Goal: Check status: Check status

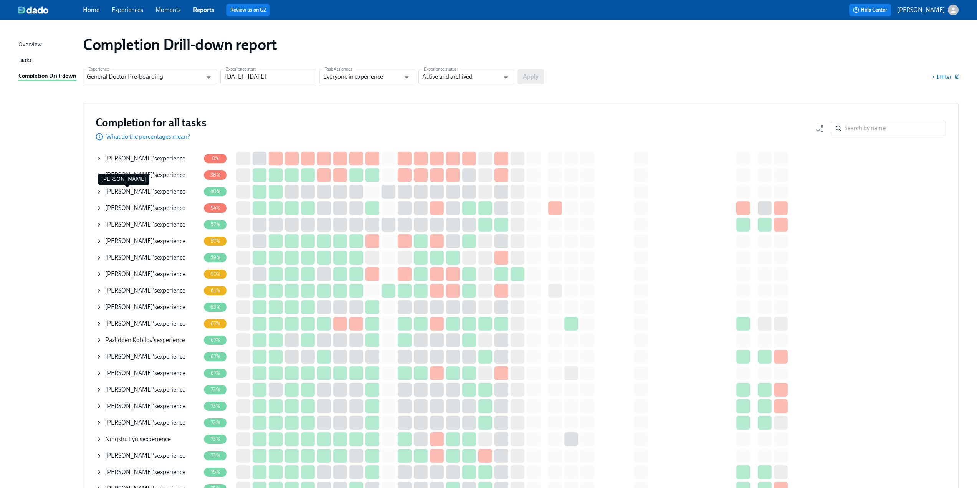
drag, startPoint x: 107, startPoint y: 191, endPoint x: 92, endPoint y: 191, distance: 15.0
click at [107, 190] on span "[PERSON_NAME]" at bounding box center [129, 191] width 48 height 7
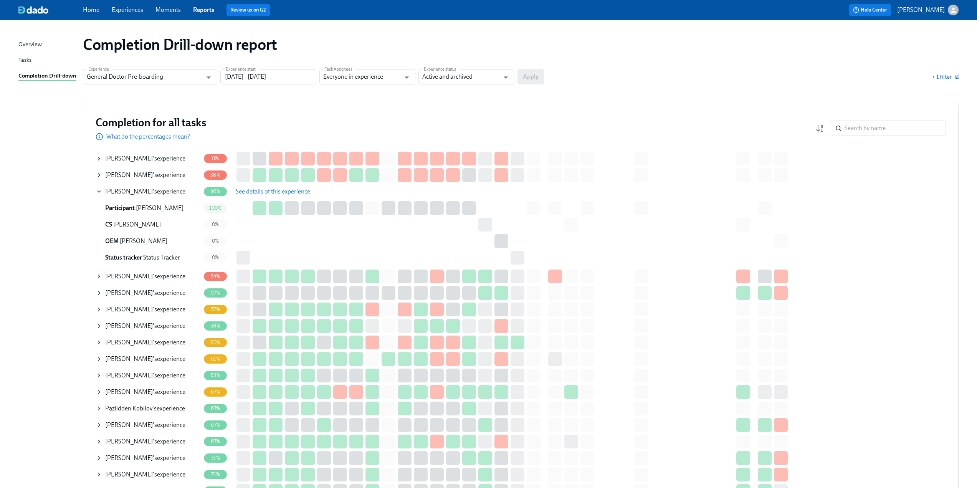
drag, startPoint x: 245, startPoint y: 186, endPoint x: 248, endPoint y: 194, distance: 9.0
click at [244, 190] on button "See details of this experience" at bounding box center [272, 191] width 85 height 15
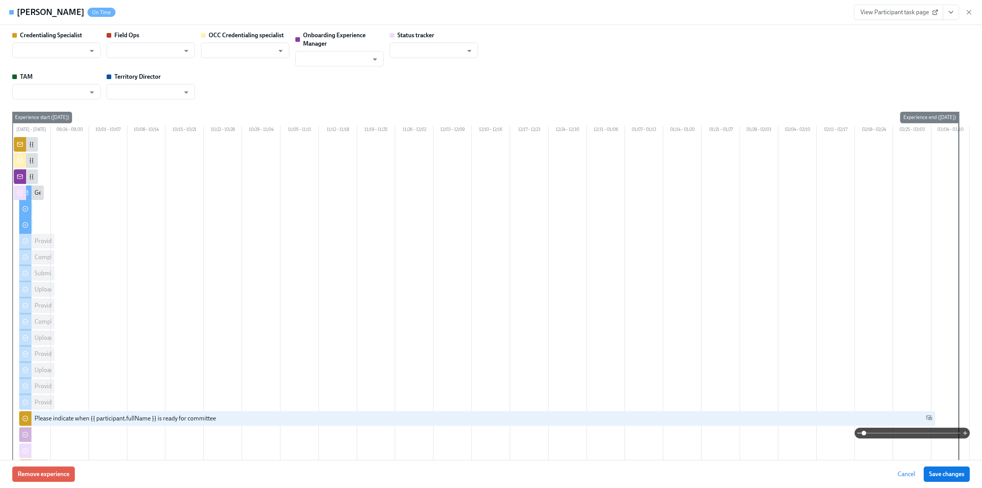
type input "[PERSON_NAME]"
type input "Status Tracker"
type input "[PERSON_NAME]"
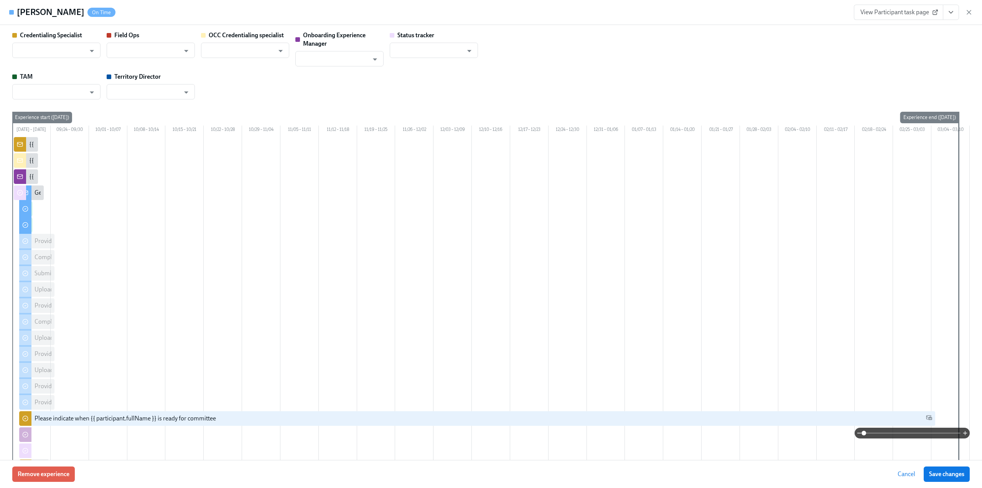
type input "[PERSON_NAME]"
